Goal: Task Accomplishment & Management: Complete application form

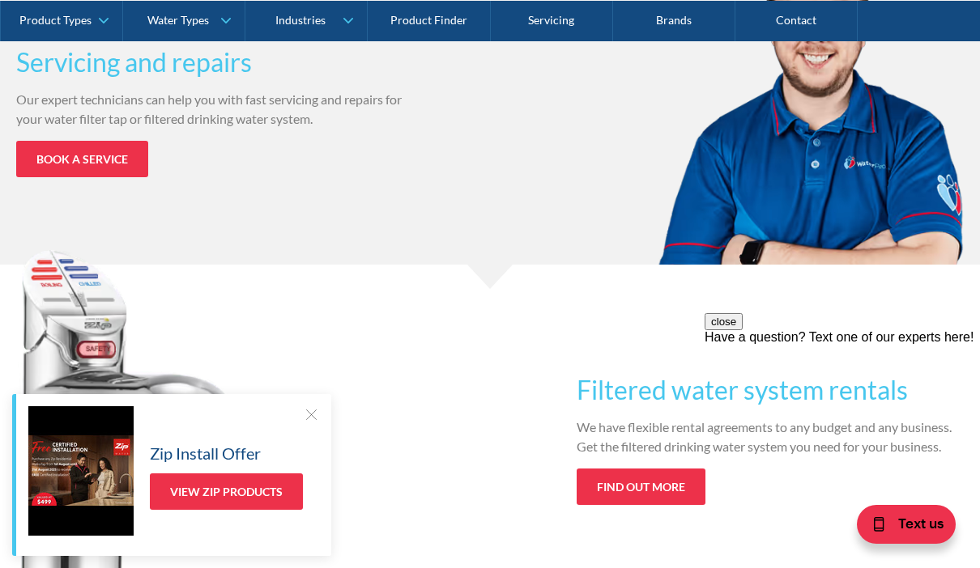
scroll to position [1461, 0]
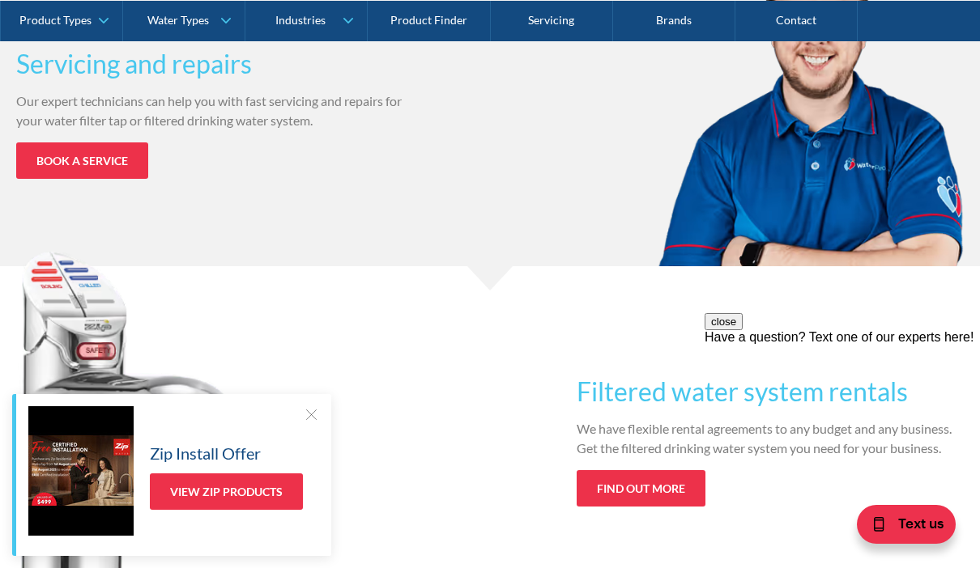
click at [106, 161] on link "Book a service" at bounding box center [82, 160] width 132 height 36
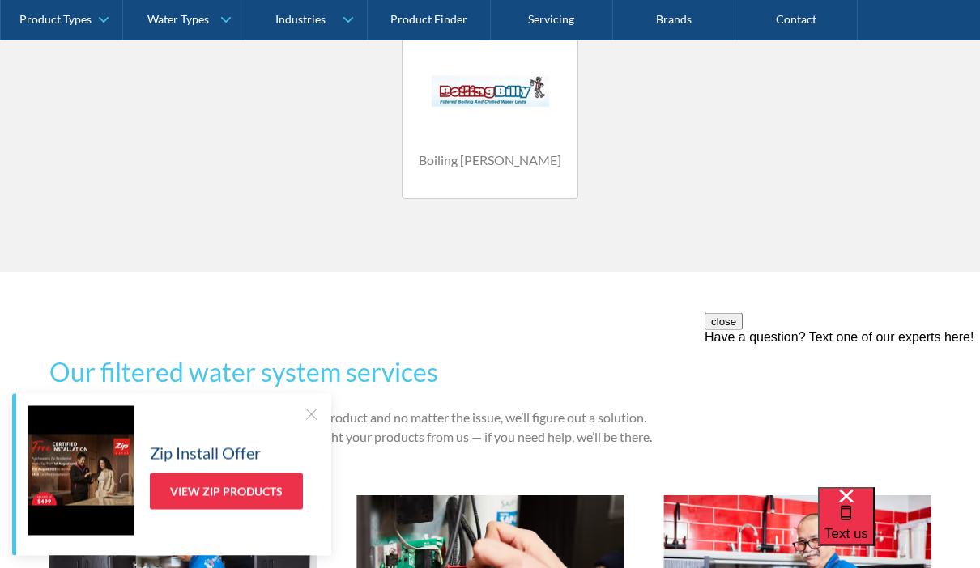
scroll to position [1414, 0]
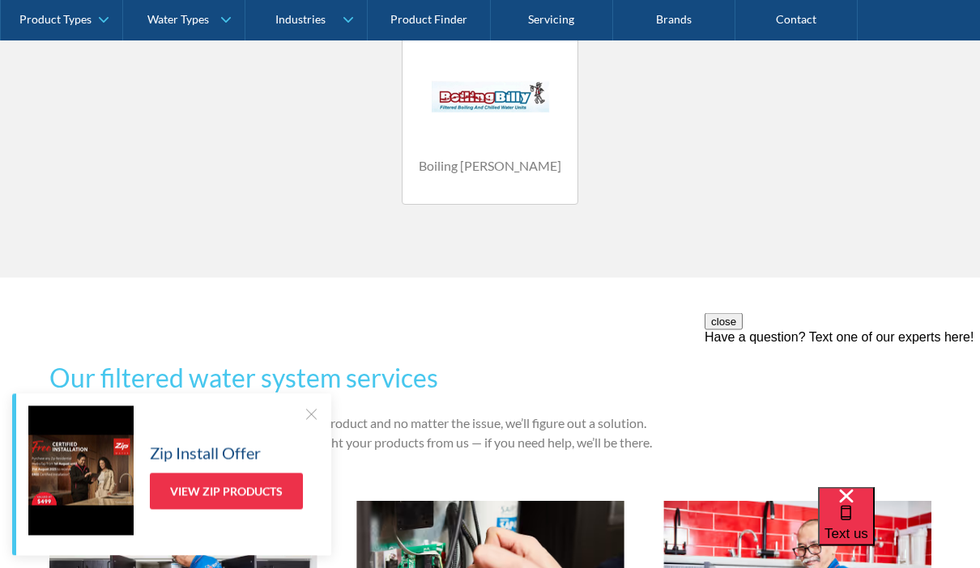
click at [426, 25] on link "Product Finder" at bounding box center [429, 20] width 122 height 40
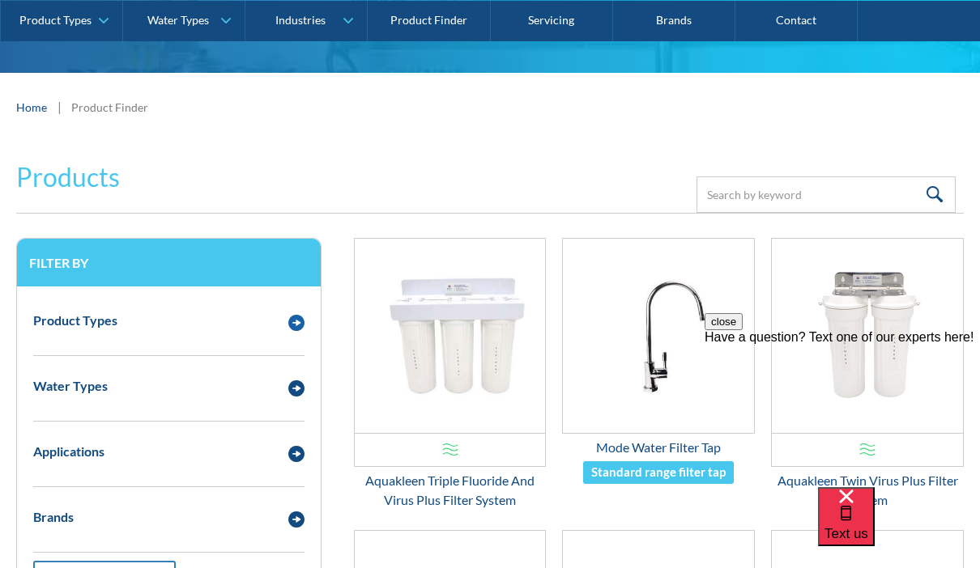
click at [295, 323] on img "Email Form 3" at bounding box center [296, 323] width 16 height 16
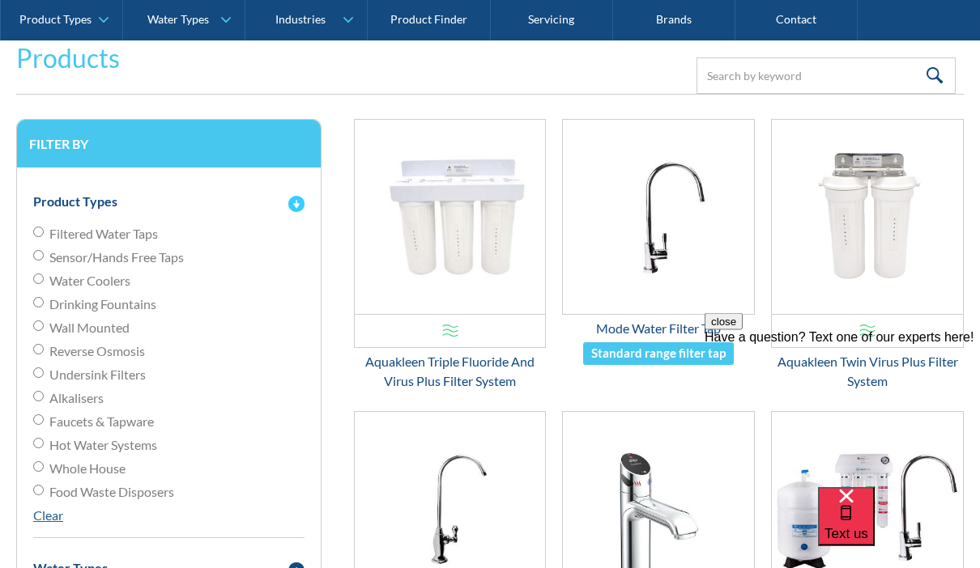
scroll to position [300, 0]
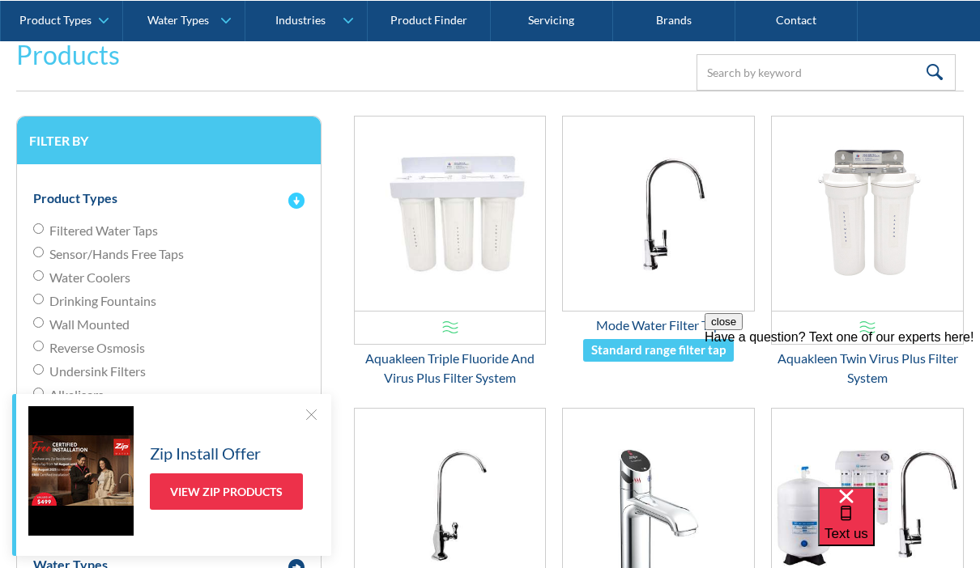
click at [70, 356] on span "Reverse Osmosis" at bounding box center [97, 347] width 96 height 19
click at [44, 351] on input "Reverse Osmosis" at bounding box center [38, 346] width 11 height 11
radio input "true"
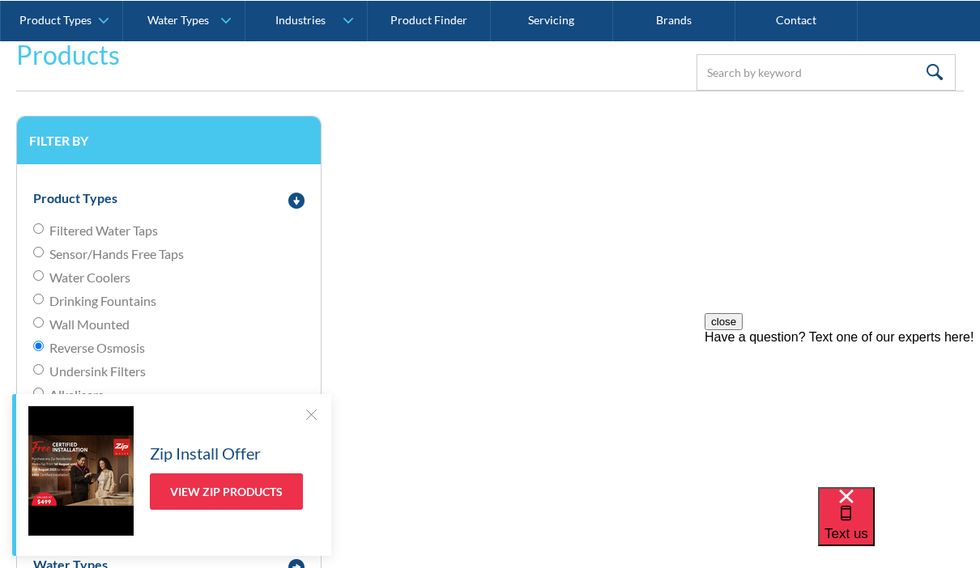
scroll to position [368, 0]
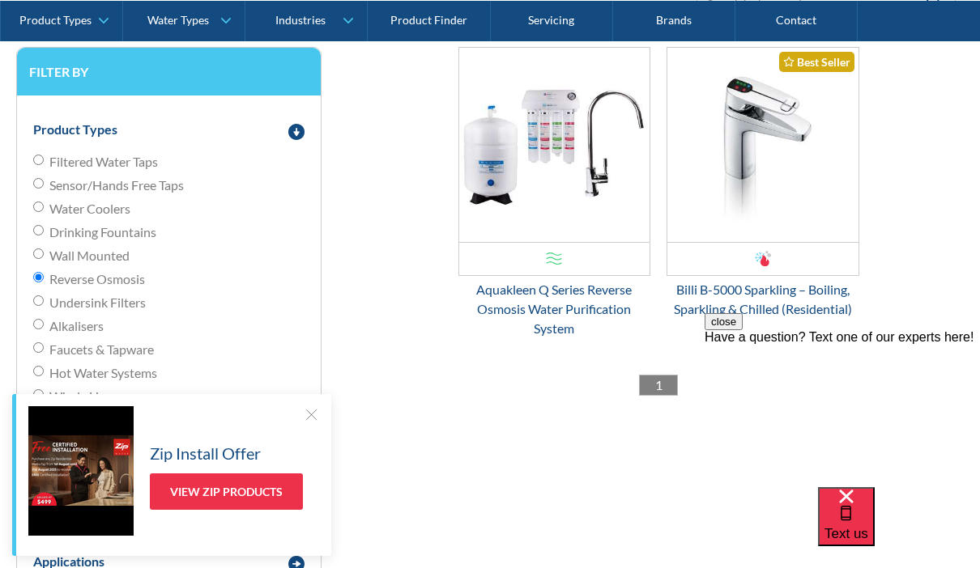
click at [44, 300] on input "Undersink Filters" at bounding box center [38, 301] width 11 height 11
radio input "true"
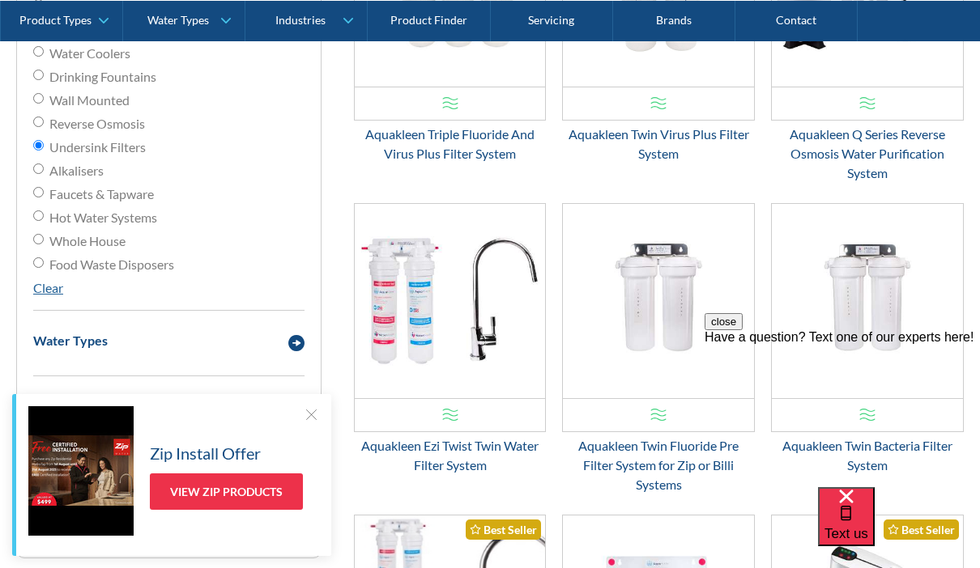
scroll to position [591, 0]
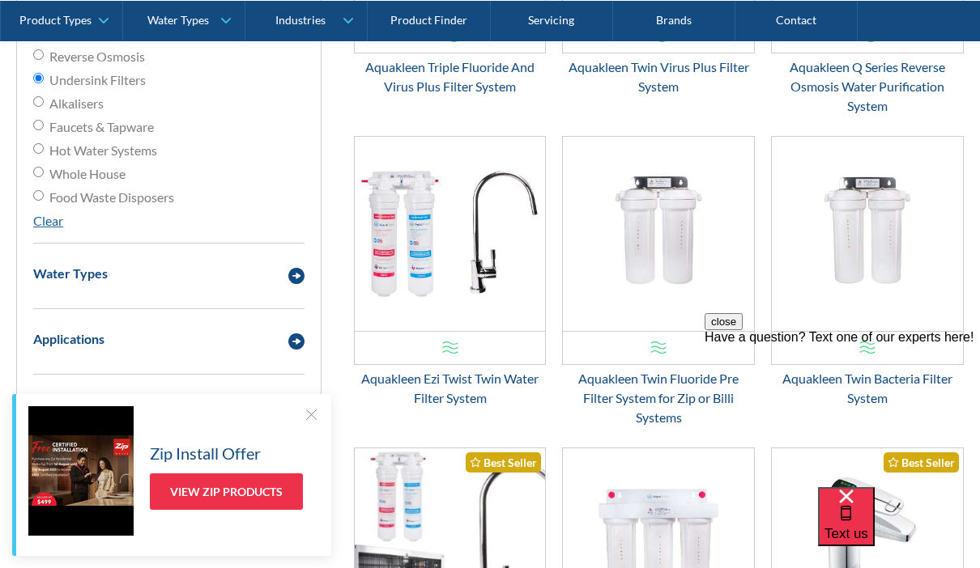
click at [288, 275] on img "Email Form 3" at bounding box center [296, 276] width 16 height 16
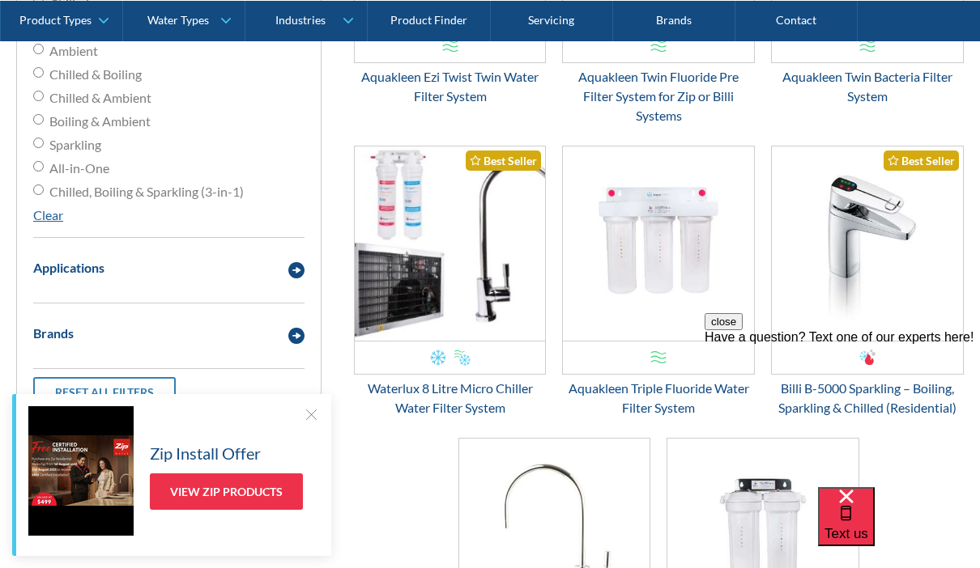
scroll to position [891, 0]
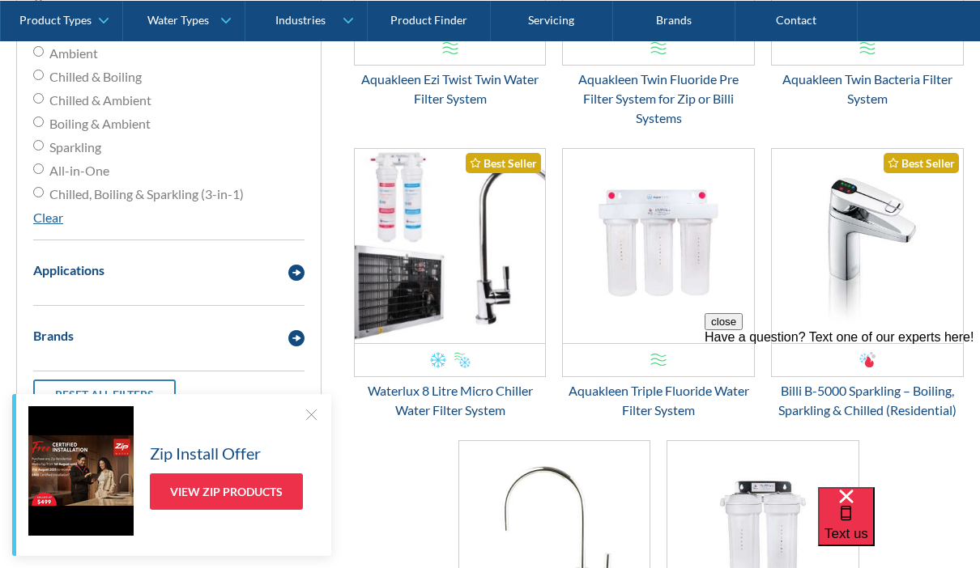
click at [309, 422] on div at bounding box center [311, 414] width 16 height 16
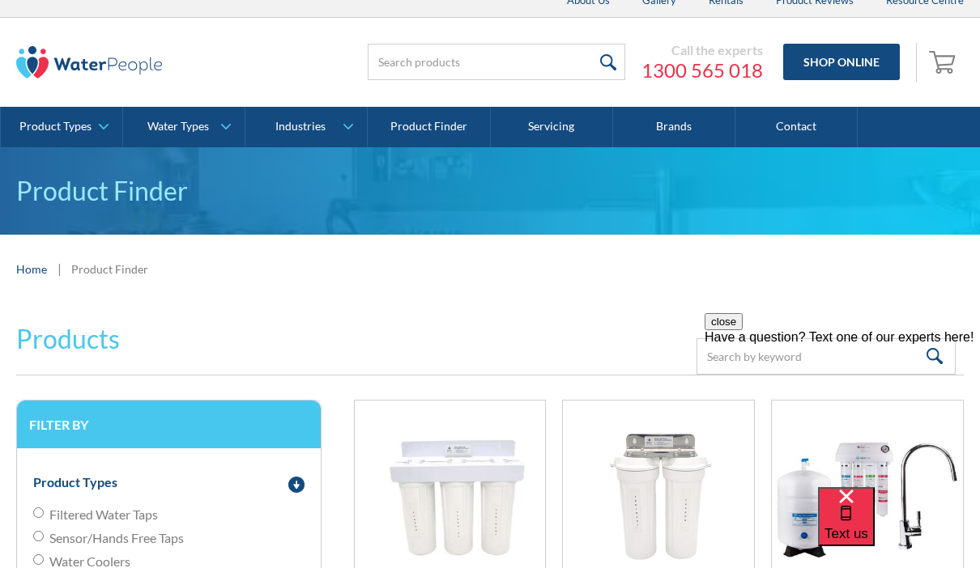
scroll to position [15, 0]
click at [567, 134] on link "Servicing" at bounding box center [552, 128] width 122 height 40
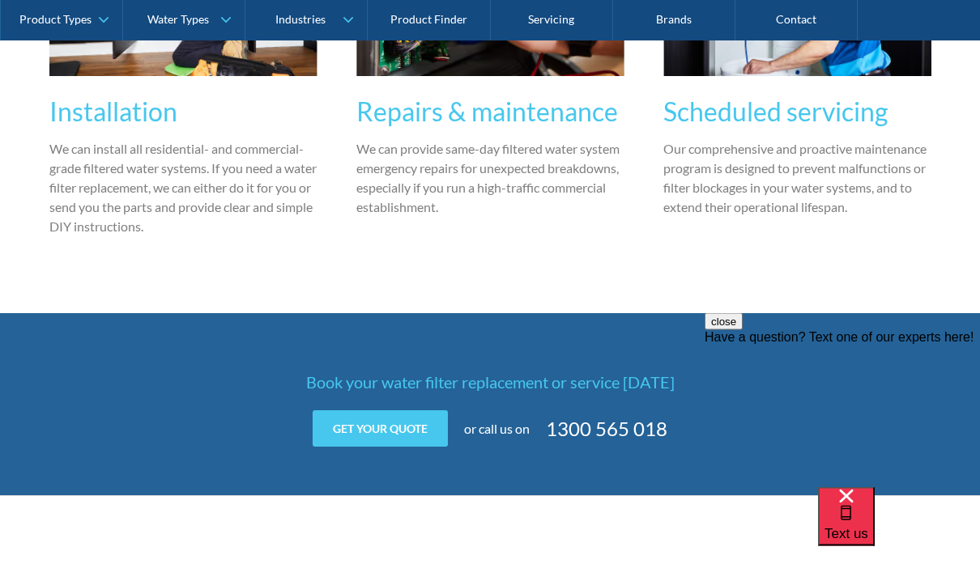
scroll to position [2018, 0]
click at [401, 432] on link "Get your quote" at bounding box center [380, 428] width 135 height 36
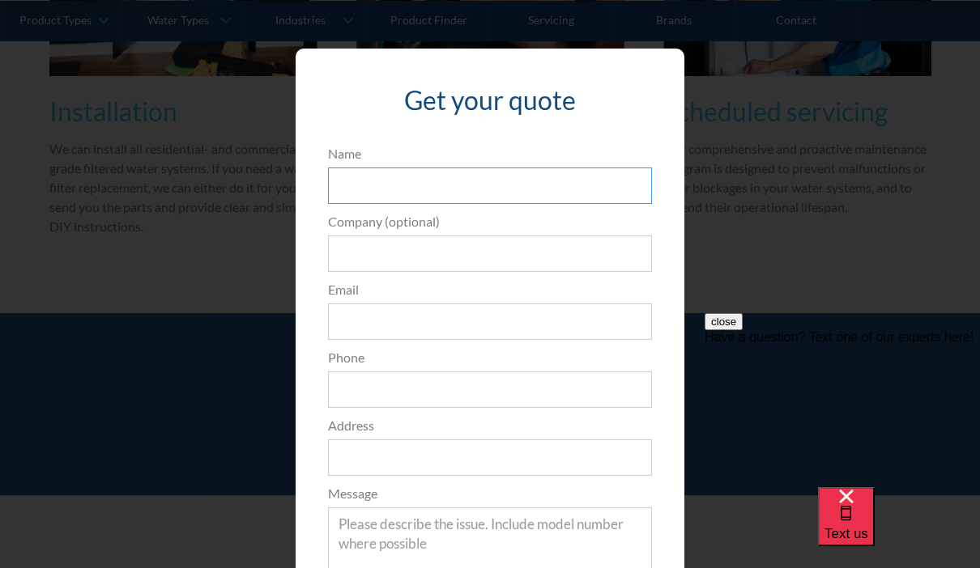
click at [460, 183] on input "Name" at bounding box center [490, 186] width 324 height 36
type input "Alison Smith"
type input "aandmshop154@outlook.com"
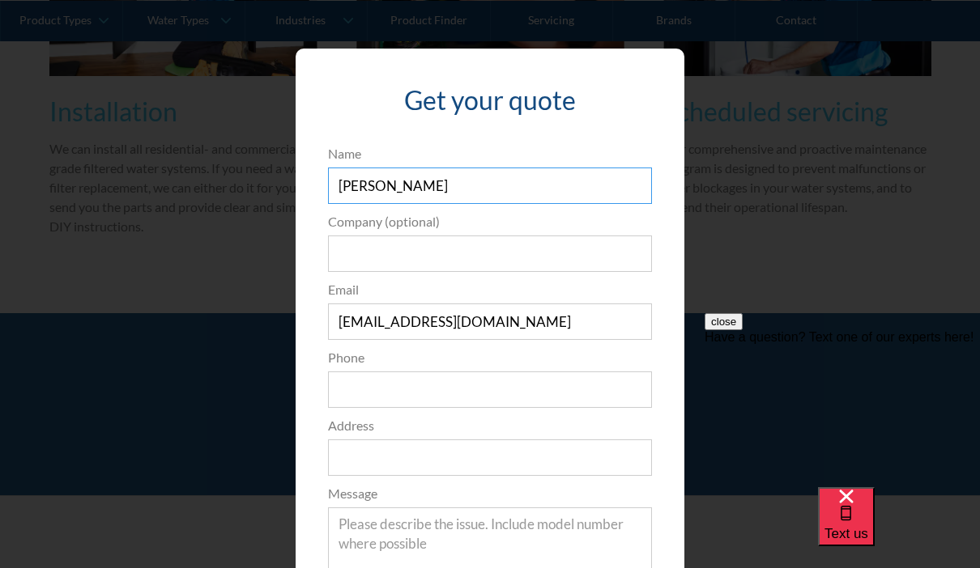
type input "0423616249"
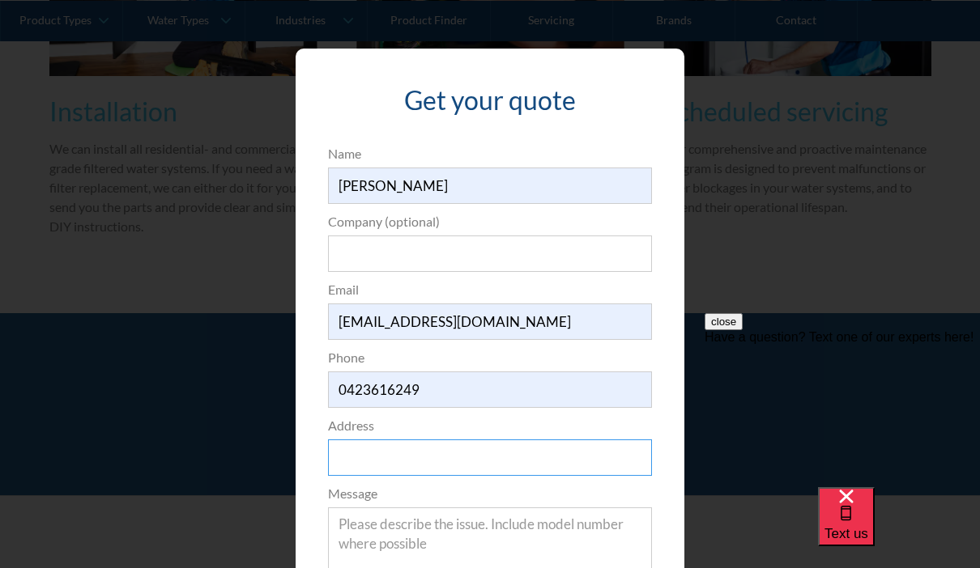
type input "48 Taplin Street"
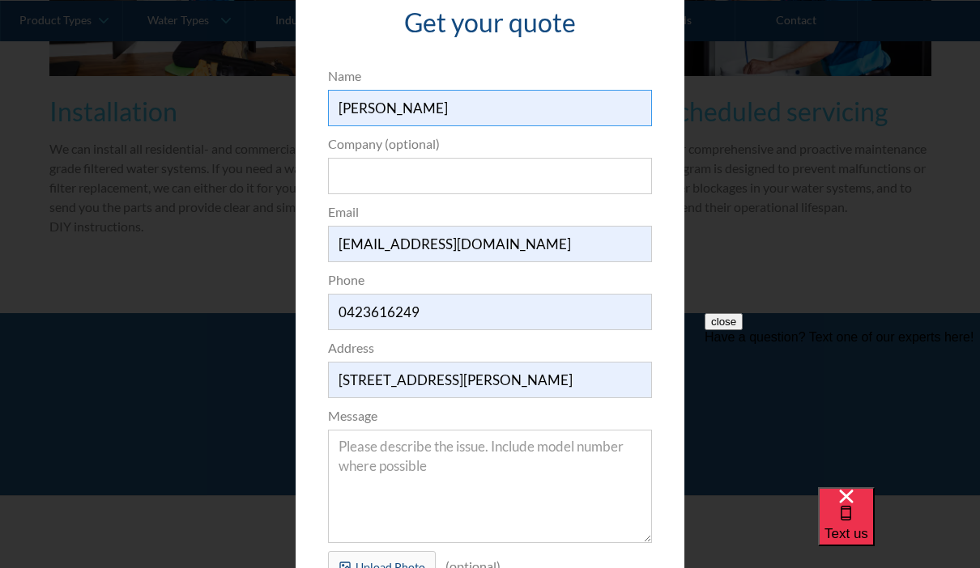
scroll to position [79, 0]
click at [380, 461] on textarea "Message" at bounding box center [490, 485] width 324 height 113
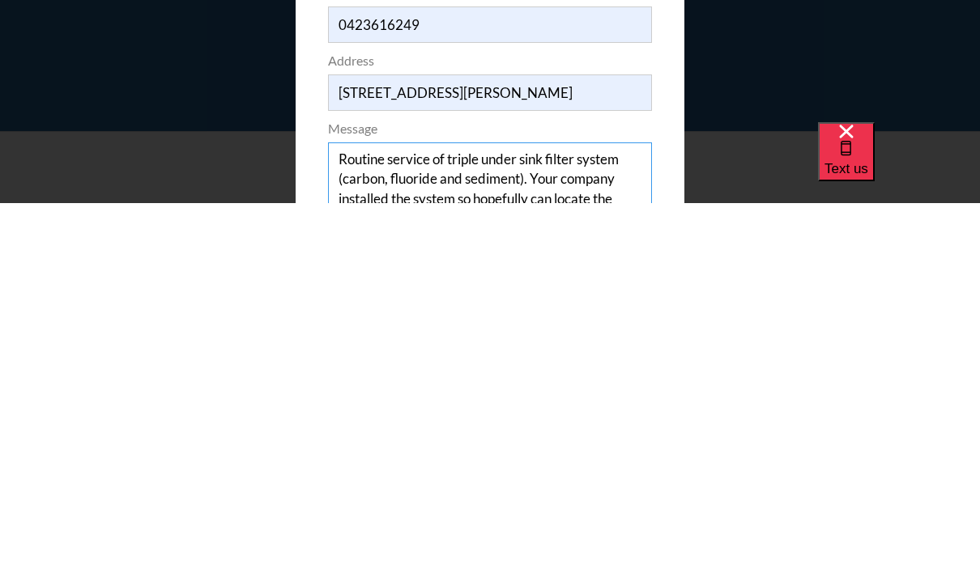
scroll to position [0, 0]
type textarea "Routine service of triple under sink filter system (carbon, fluoride and sedime…"
click at [457, 440] on input "48 Taplin Street" at bounding box center [490, 458] width 324 height 36
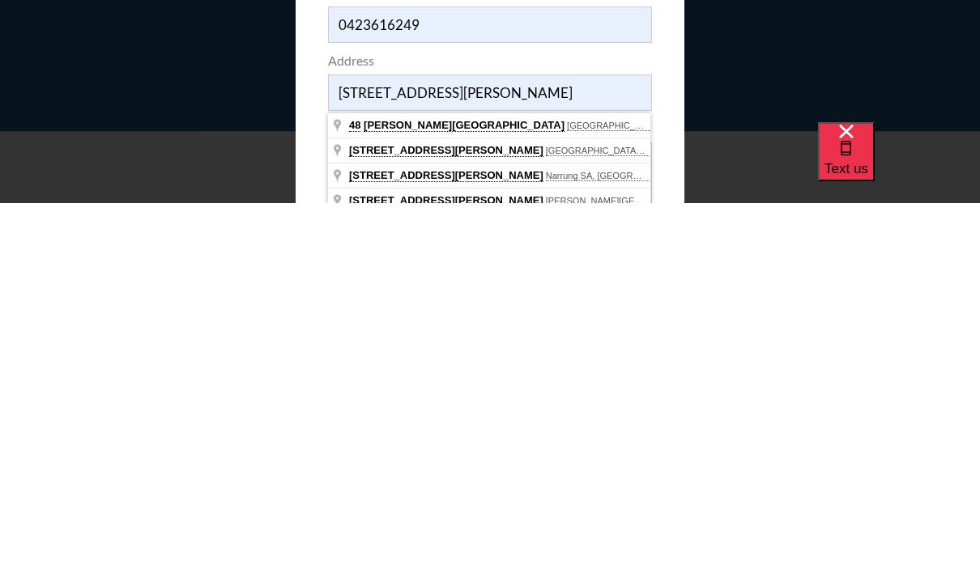
type input "48 Taplin Street, Fitzroy North VIC, Australia"
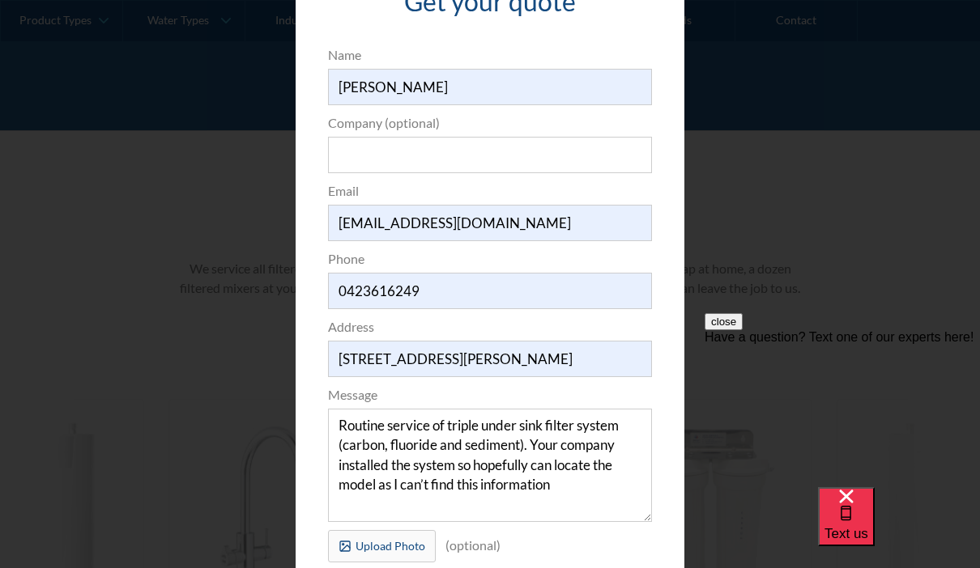
scroll to position [105, 0]
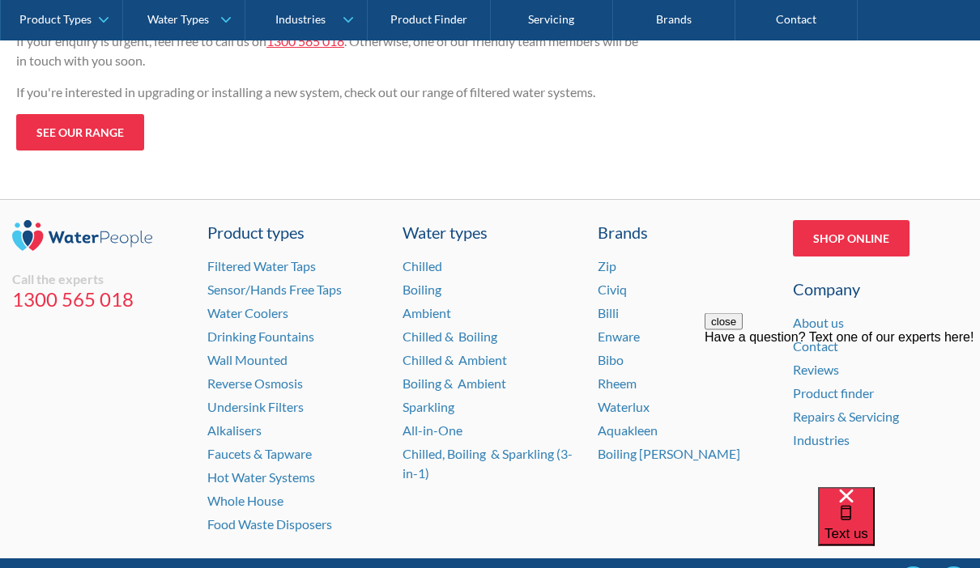
scroll to position [379, 0]
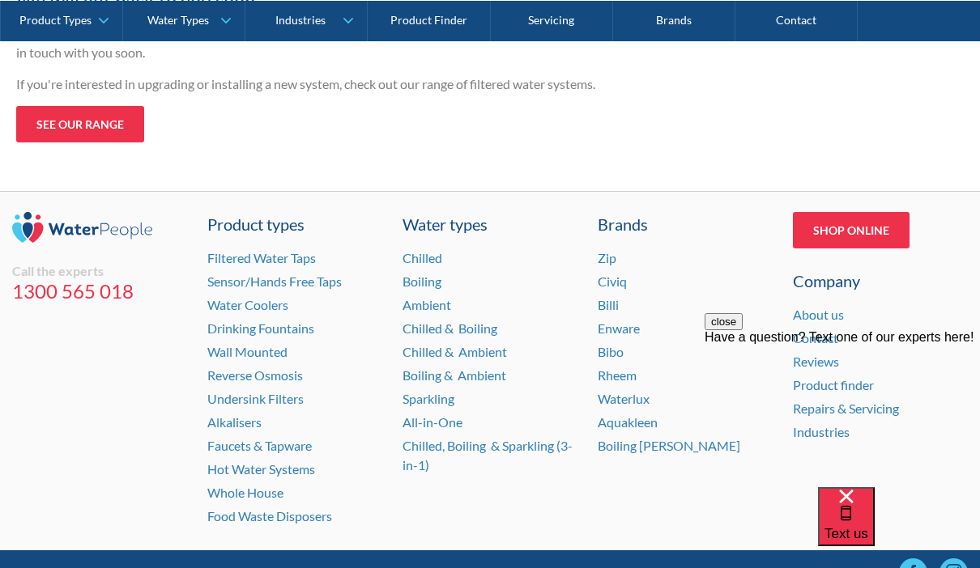
click at [298, 402] on link "Undersink Filters" at bounding box center [255, 398] width 96 height 15
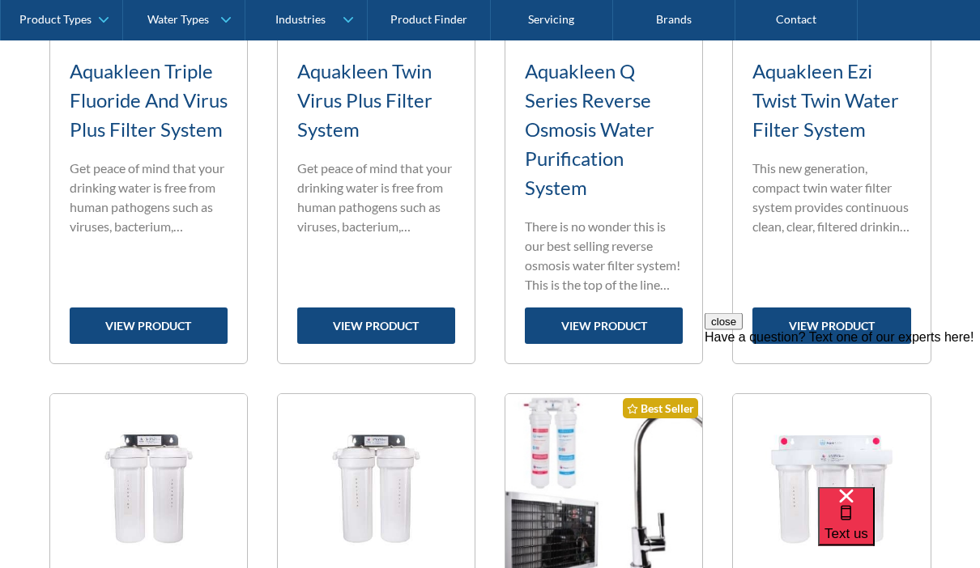
scroll to position [967, 0]
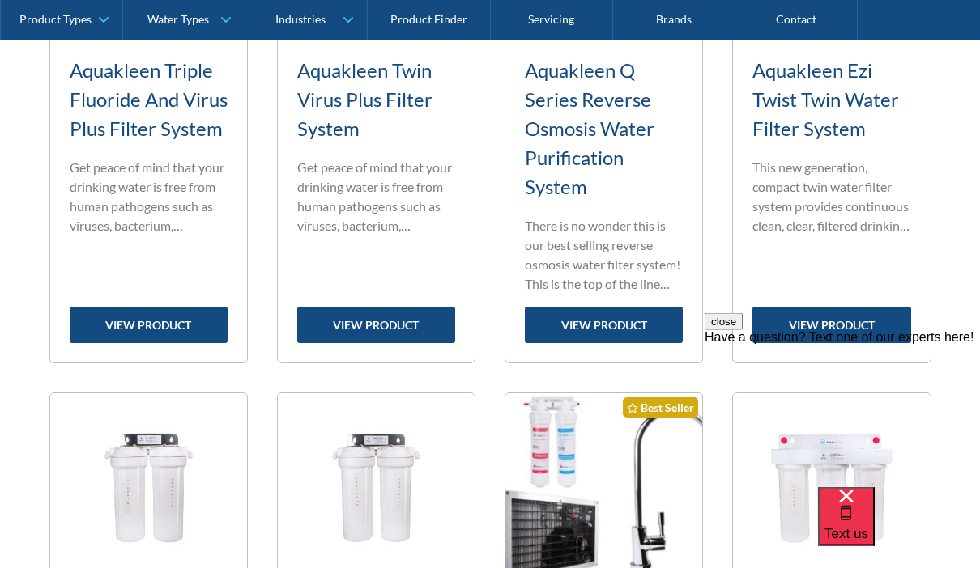
click at [153, 323] on link "view product" at bounding box center [149, 326] width 158 height 36
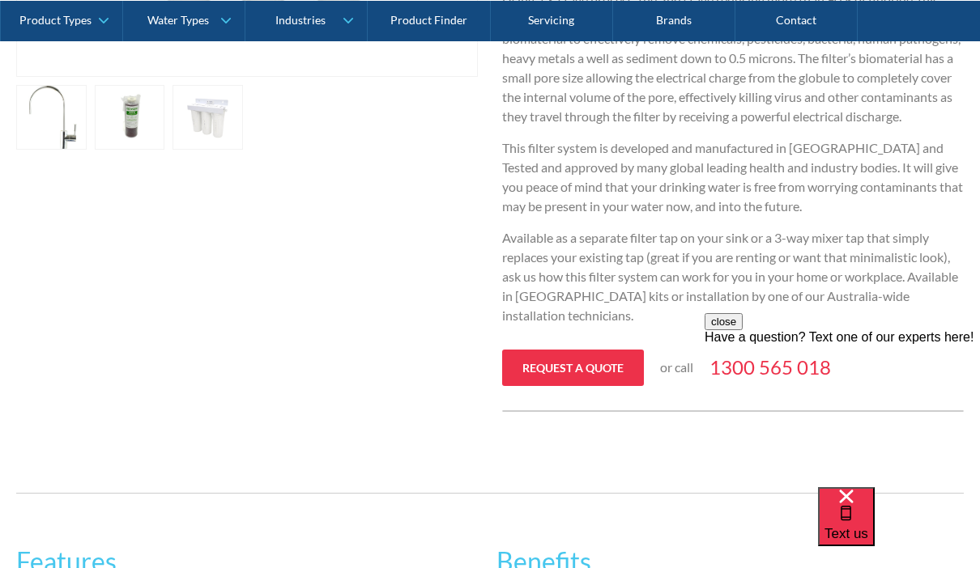
scroll to position [731, 0]
